Goal: Task Accomplishment & Management: Complete application form

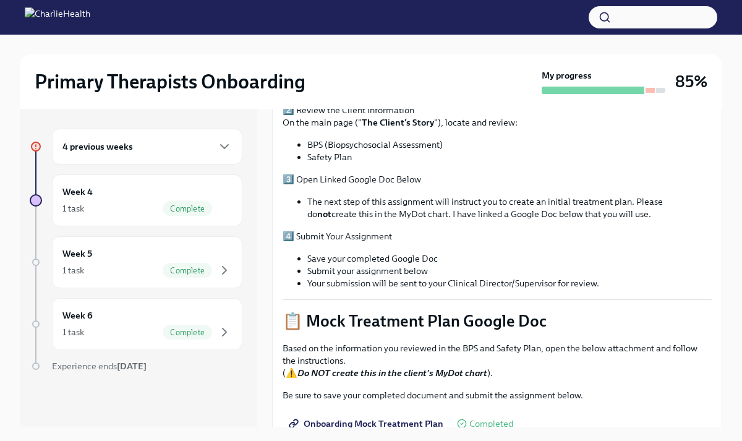
scroll to position [440, 0]
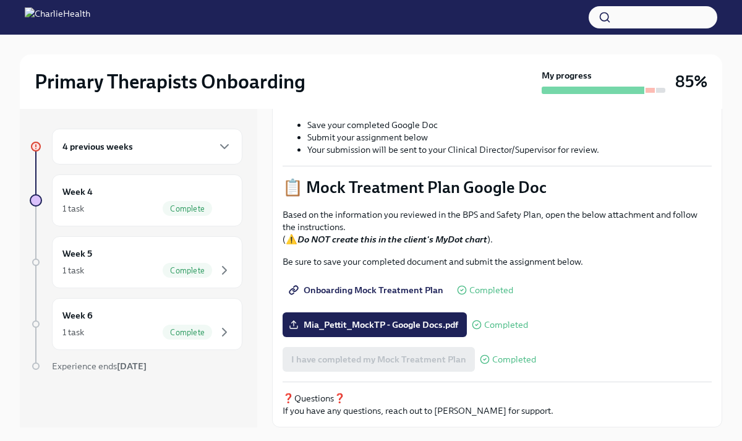
click at [169, 154] on div "4 previous weeks" at bounding box center [147, 147] width 190 height 36
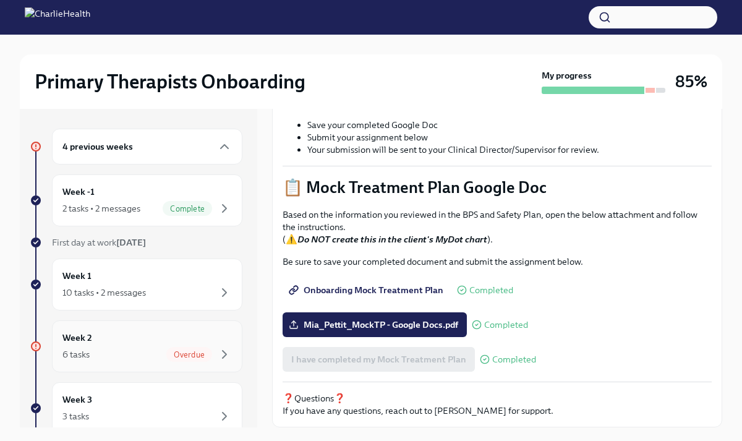
click at [139, 344] on div "Week 2 6 tasks Overdue" at bounding box center [146, 346] width 169 height 31
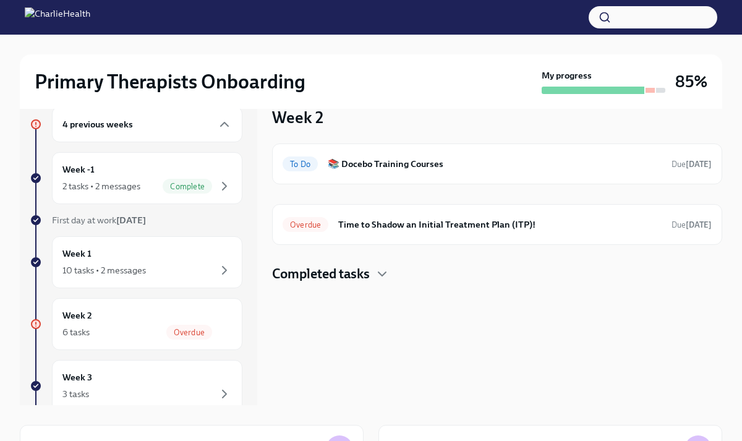
scroll to position [23, 0]
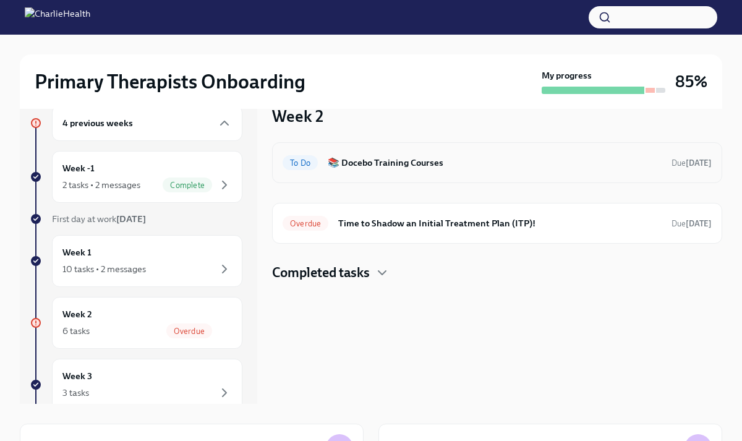
click at [392, 164] on h6 "📚 Docebo Training Courses" at bounding box center [495, 163] width 334 height 14
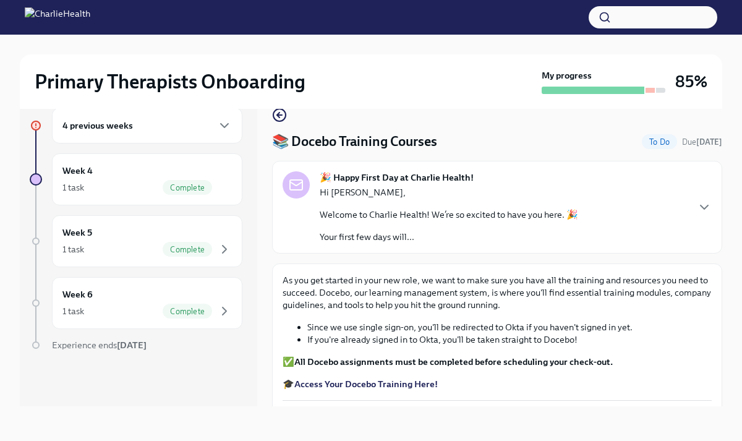
scroll to position [133, 0]
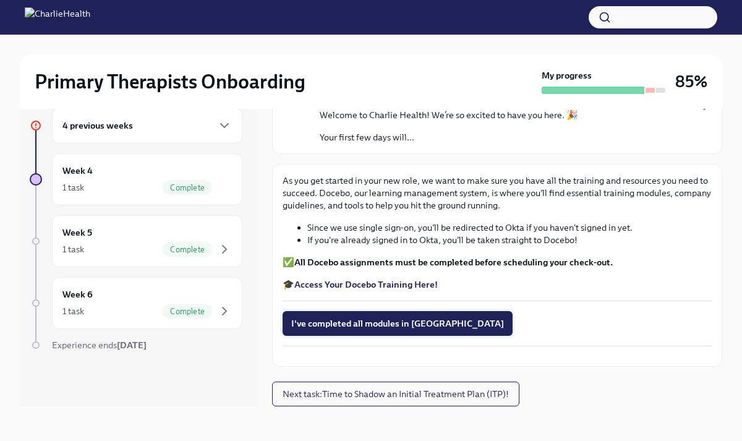
click at [358, 317] on span "I've completed all modules in [GEOGRAPHIC_DATA]" at bounding box center [397, 323] width 213 height 12
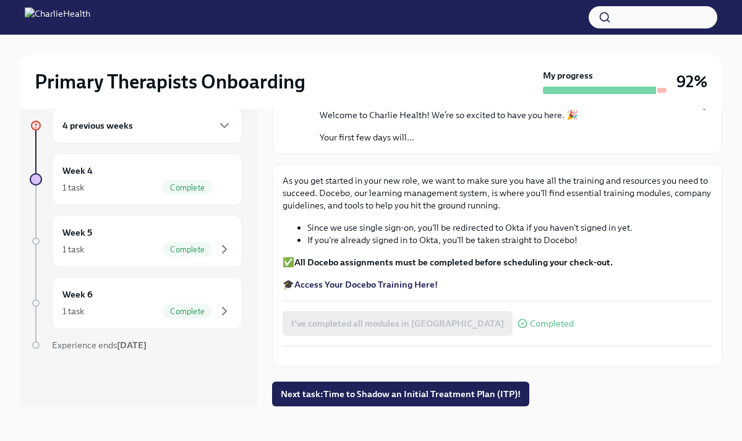
click at [165, 121] on div "4 previous weeks" at bounding box center [146, 125] width 169 height 15
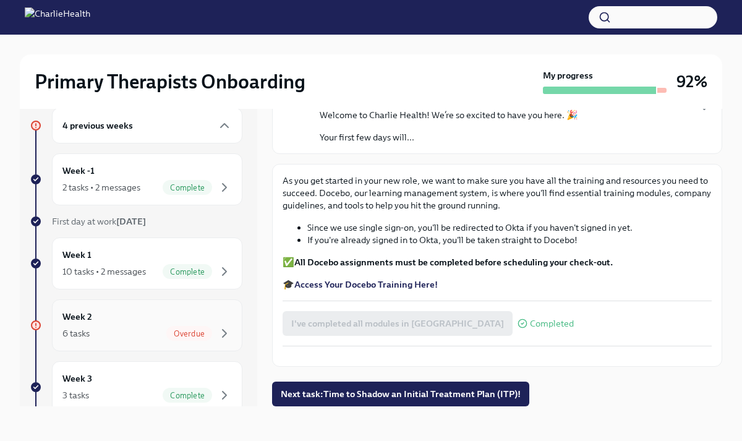
click at [135, 334] on div "6 tasks Overdue" at bounding box center [146, 333] width 169 height 15
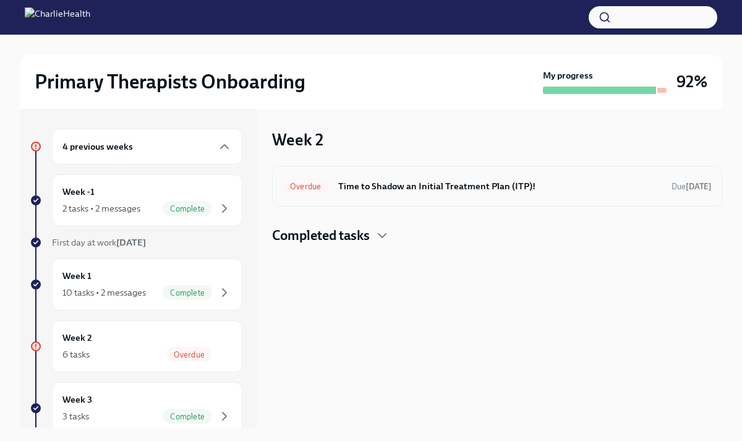
click at [429, 183] on h6 "Time to Shadow an Initial Treatment Plan (ITP)!" at bounding box center [499, 186] width 323 height 14
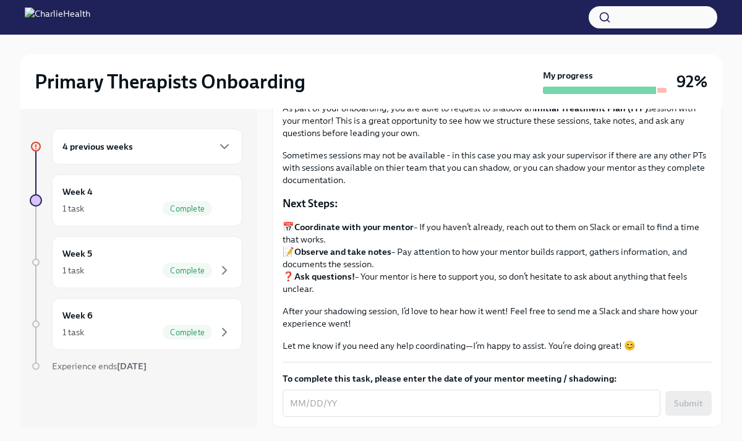
scroll to position [21, 0]
